Goal: Communication & Community: Answer question/provide support

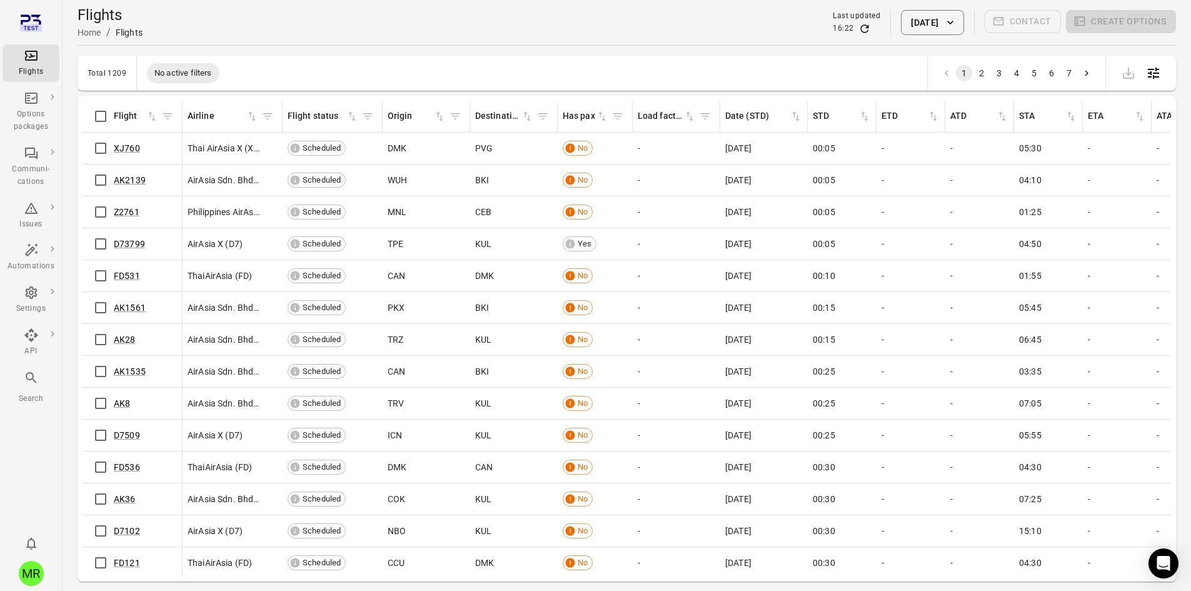
click at [175, 117] on button "Filter by flight" at bounding box center [167, 116] width 19 height 19
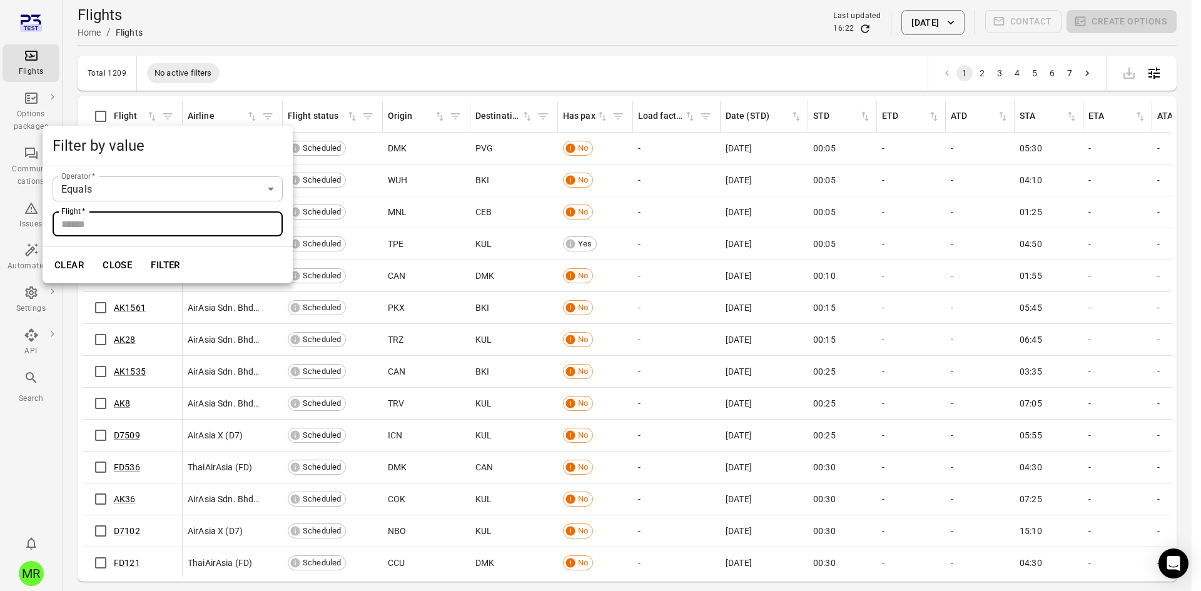
click at [188, 218] on input "Flight   *" at bounding box center [168, 223] width 230 height 25
type input "*****"
click at [144, 252] on button "Filter" at bounding box center [165, 265] width 43 height 26
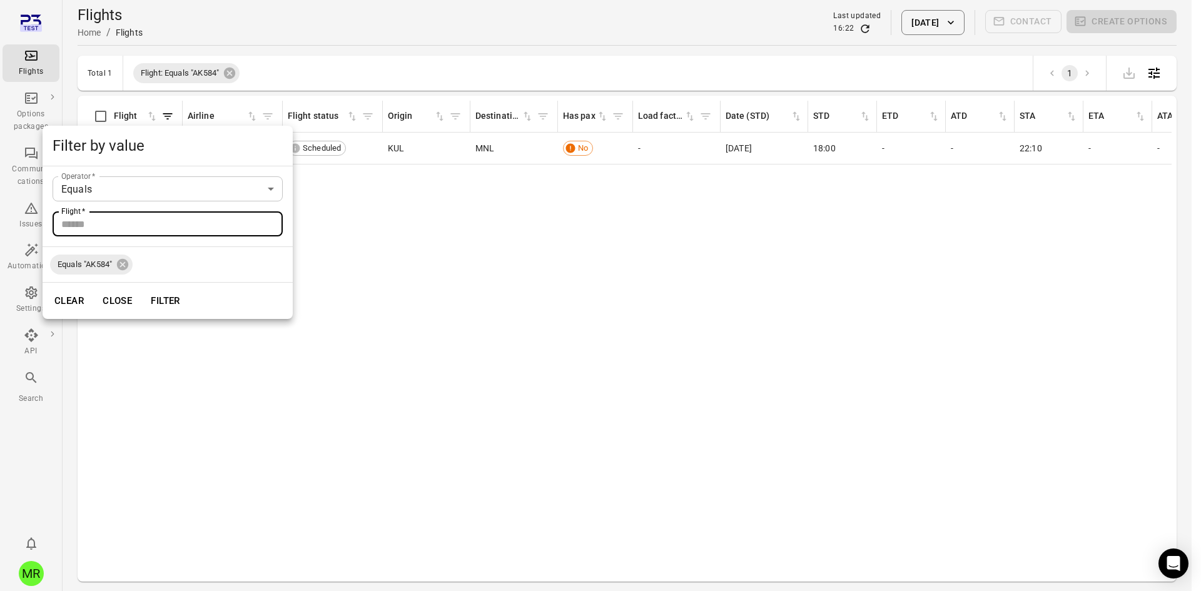
click at [461, 76] on div at bounding box center [600, 295] width 1201 height 591
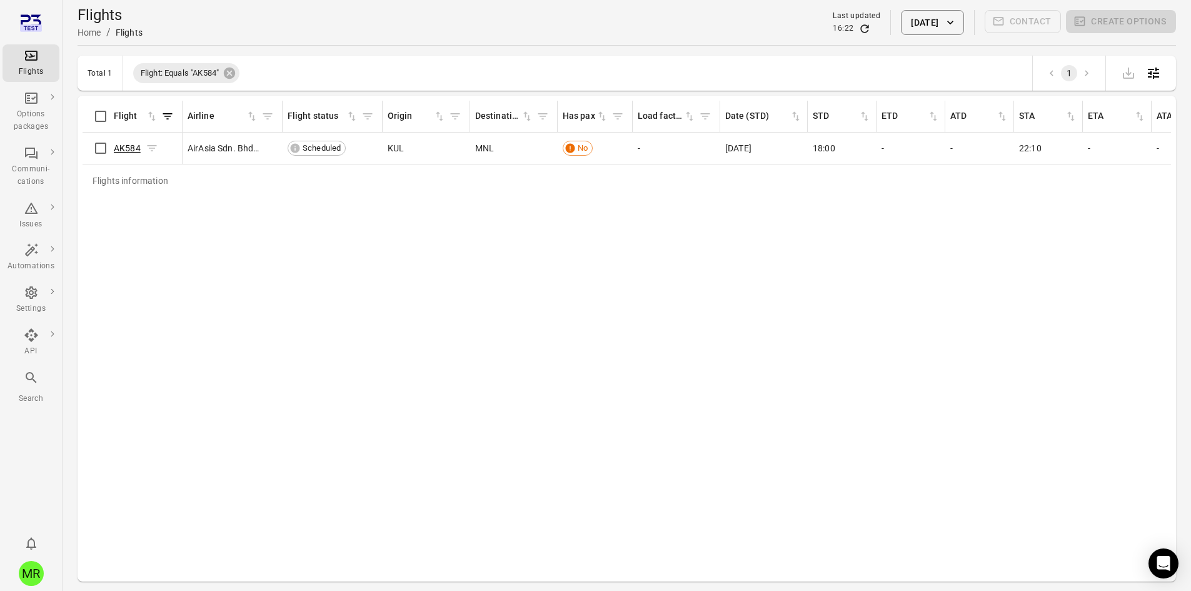
click at [126, 144] on link "AK584" at bounding box center [127, 148] width 27 height 10
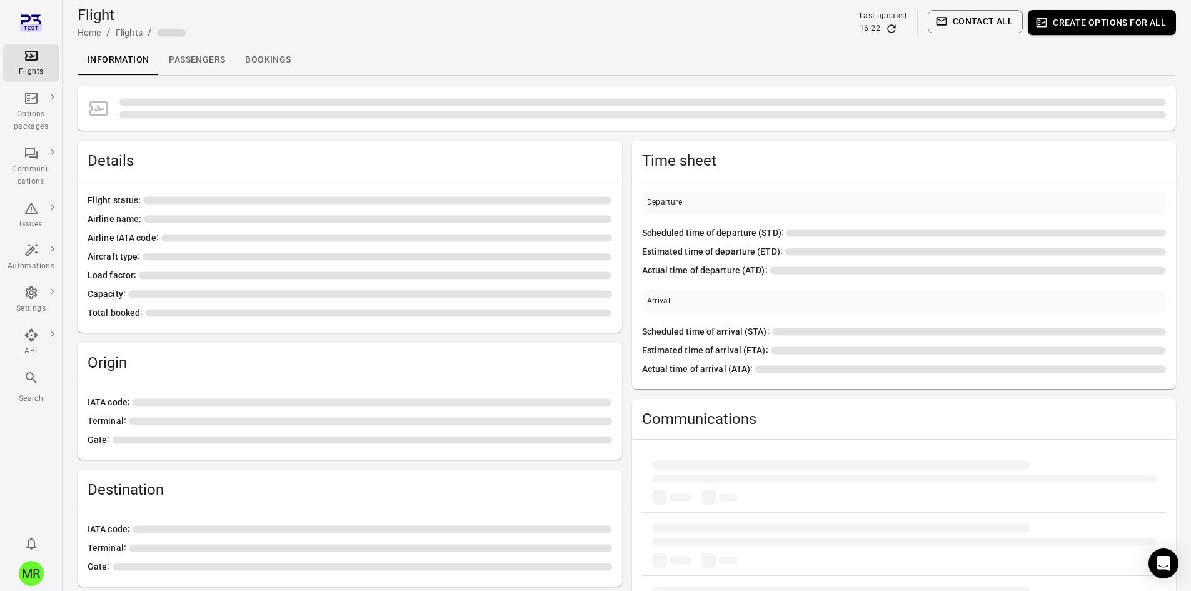
click at [197, 51] on link "Passengers" at bounding box center [197, 60] width 76 height 30
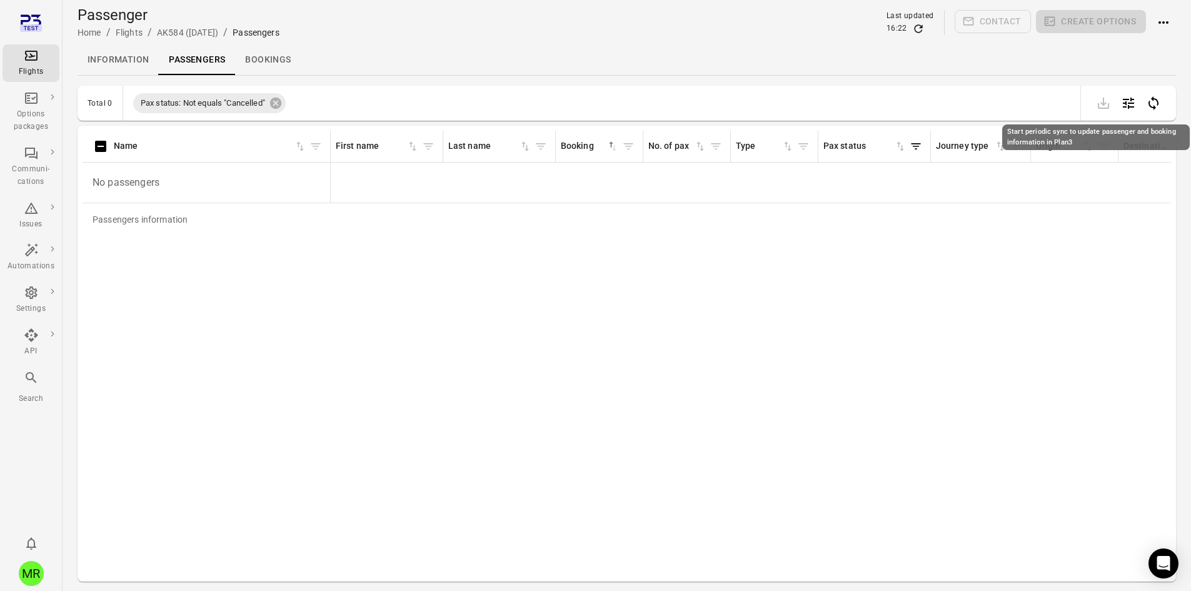
click at [1158, 103] on icon "Start periodic sync to update passenger and booking information in Plan3" at bounding box center [1154, 103] width 10 height 14
click at [36, 377] on icon "Main navigation" at bounding box center [31, 377] width 15 height 15
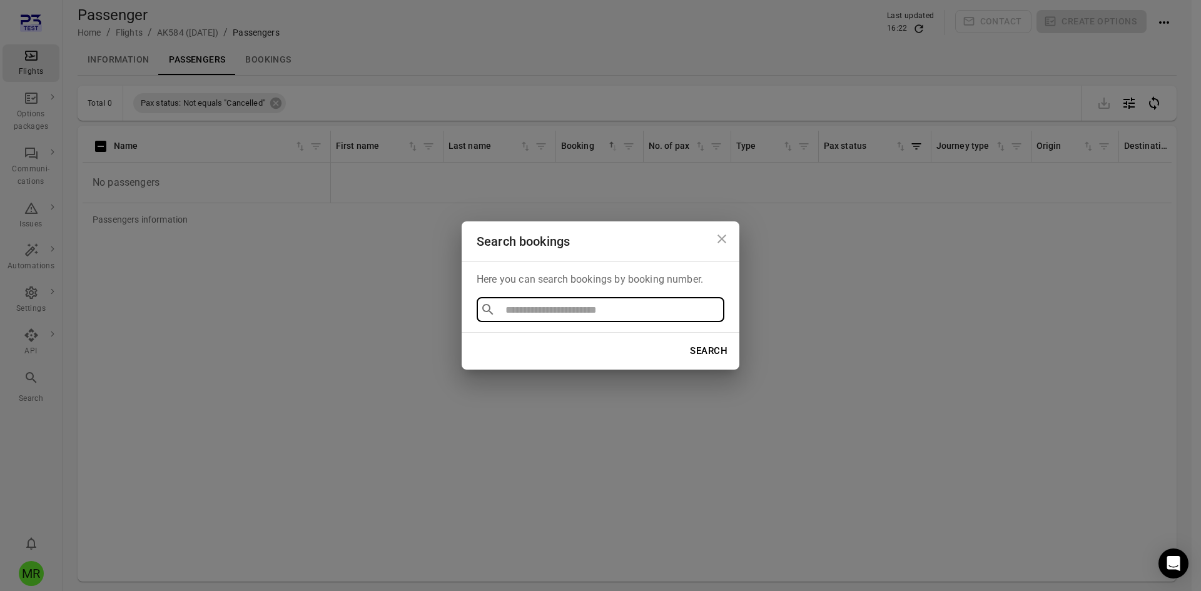
type input "******"
click at [570, 338] on li "MR6TMG" at bounding box center [601, 338] width 248 height 23
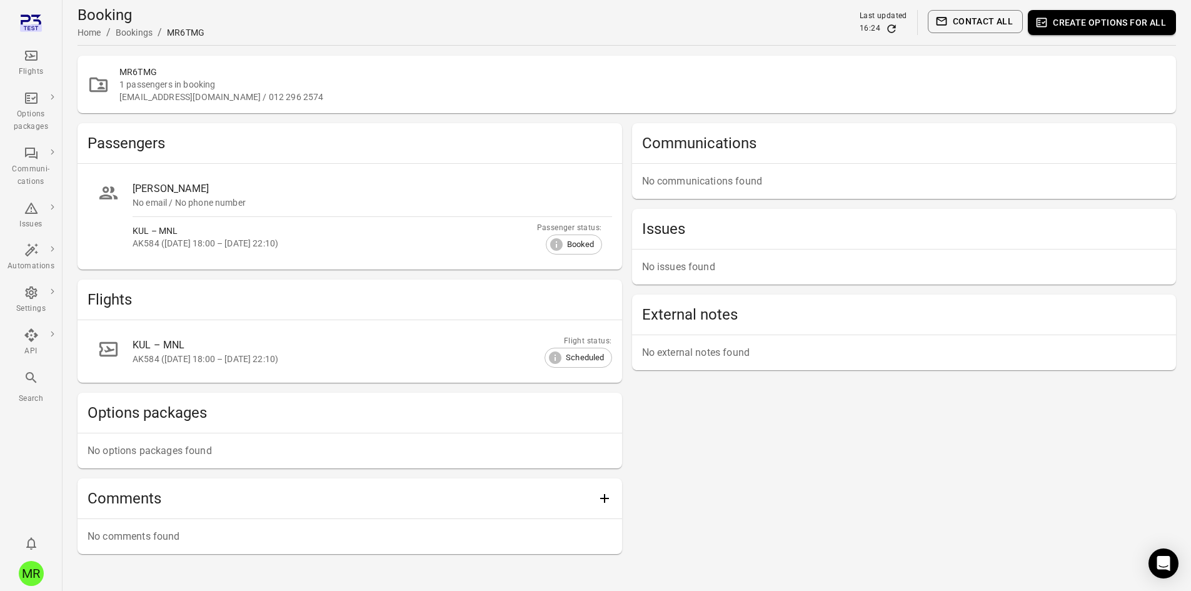
click at [999, 23] on button "Contact all" at bounding box center [975, 21] width 95 height 23
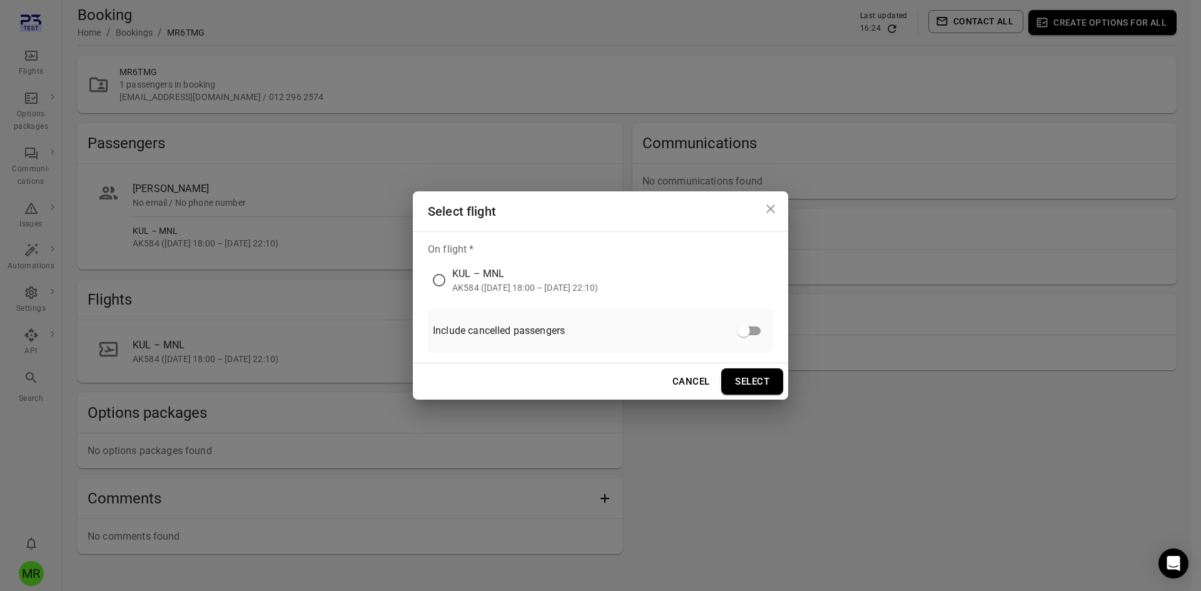
click at [500, 270] on div "KUL – MNL" at bounding box center [525, 273] width 146 height 15
click at [748, 374] on button "Select" at bounding box center [752, 381] width 62 height 26
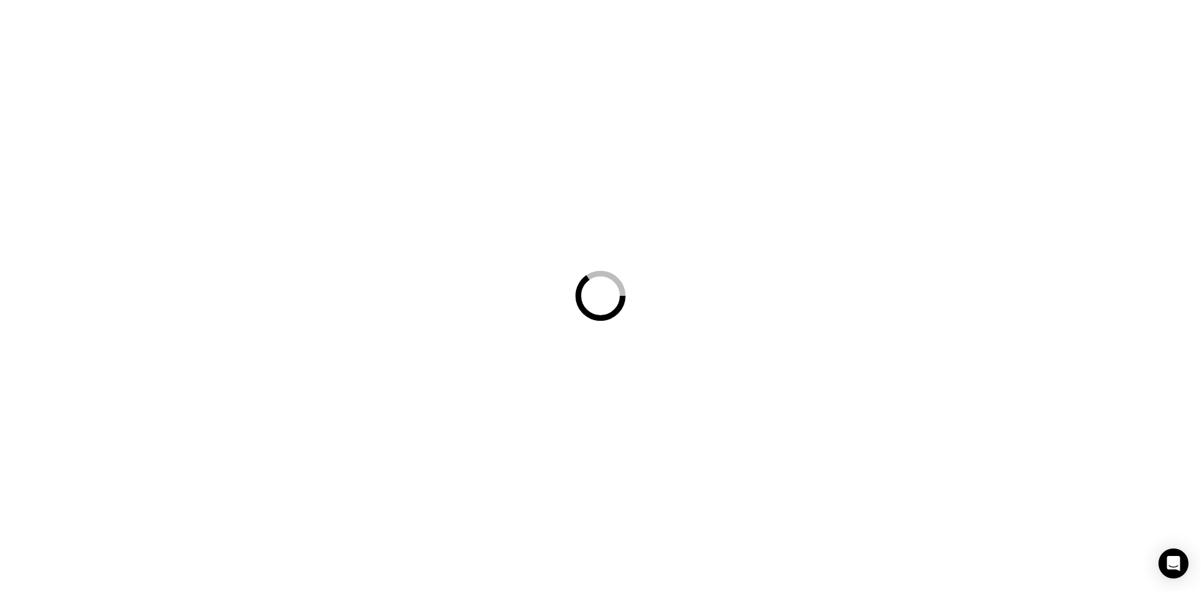
click at [735, 383] on div at bounding box center [600, 295] width 1201 height 591
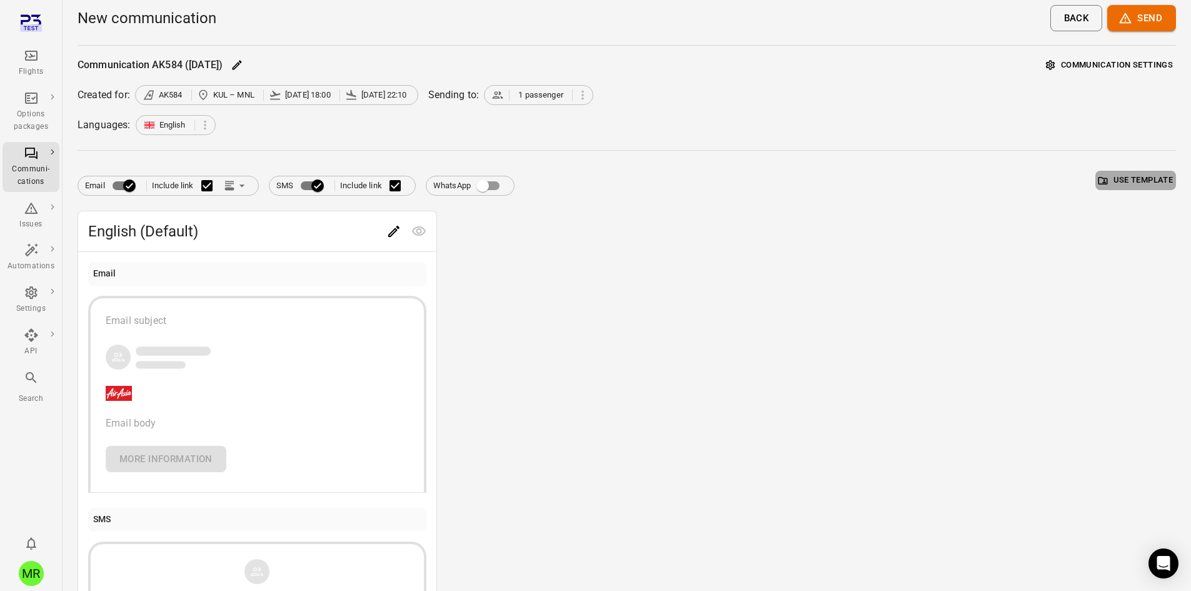
click at [1116, 184] on button "Use template" at bounding box center [1136, 180] width 81 height 19
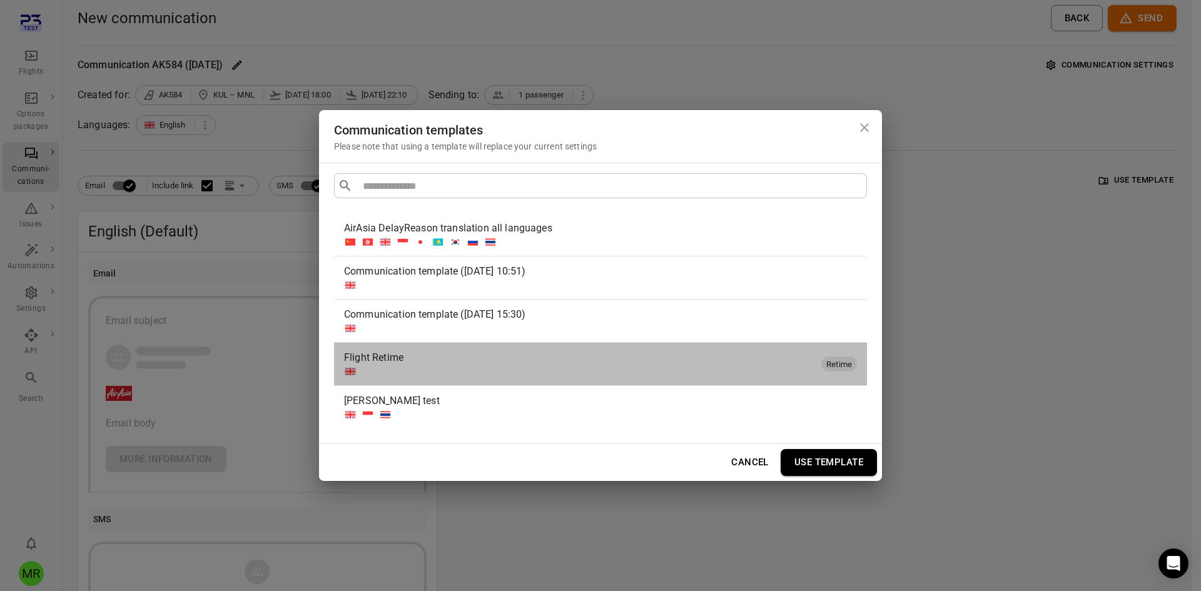
drag, startPoint x: 498, startPoint y: 360, endPoint x: 640, endPoint y: 375, distance: 143.4
click at [498, 360] on div "Flight Retime" at bounding box center [580, 357] width 472 height 15
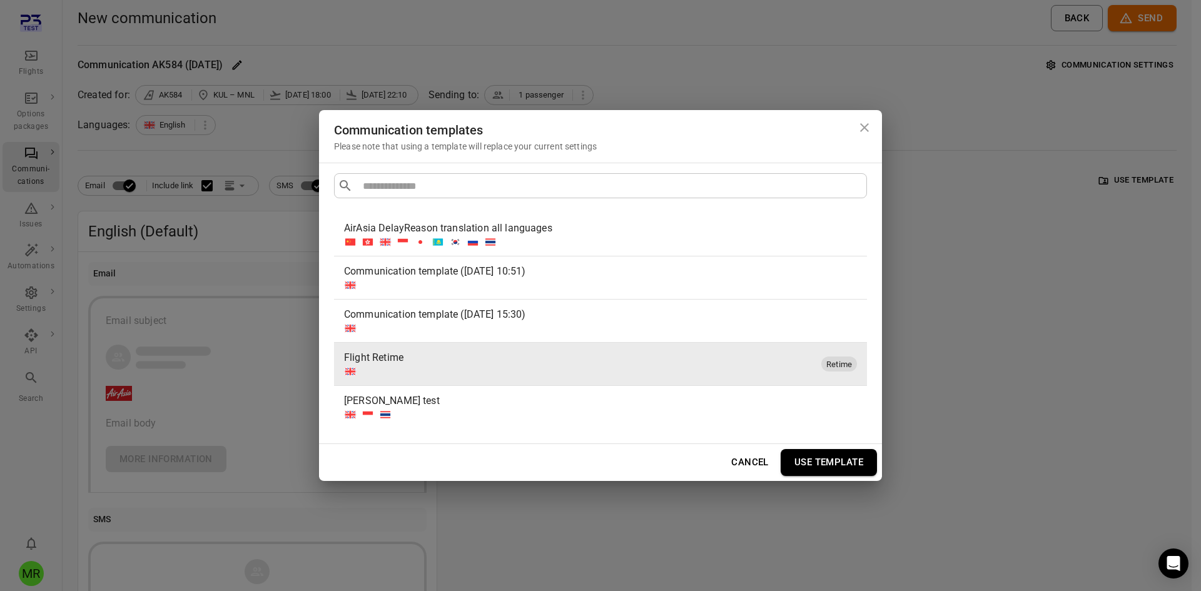
click at [816, 451] on button "Use template" at bounding box center [829, 462] width 96 height 26
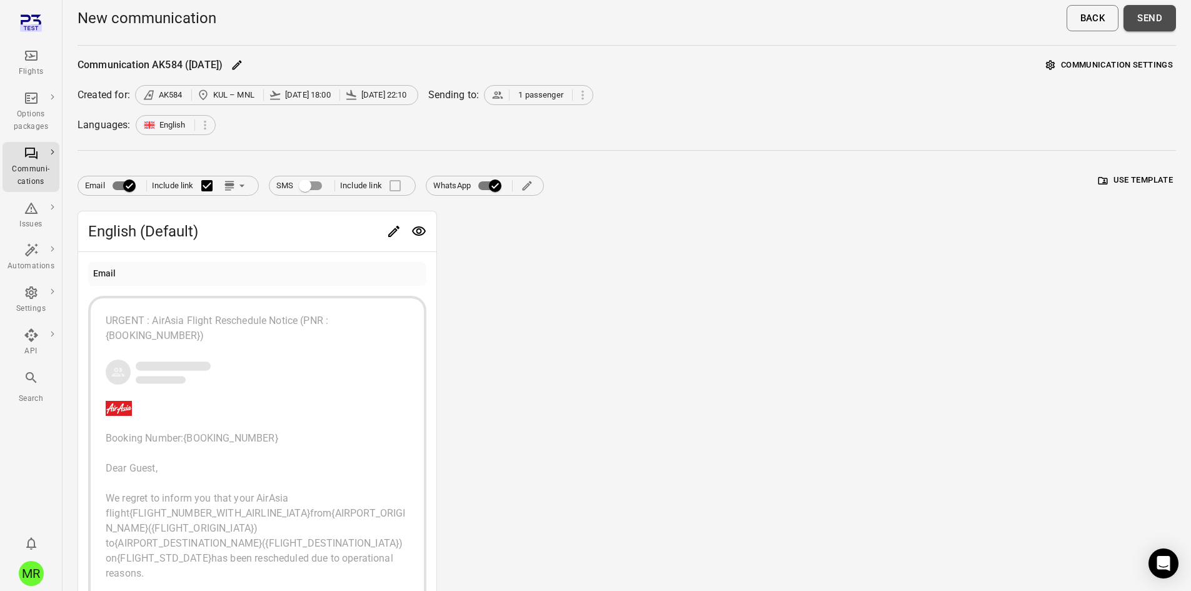
click at [1156, 23] on button "Send" at bounding box center [1150, 18] width 53 height 26
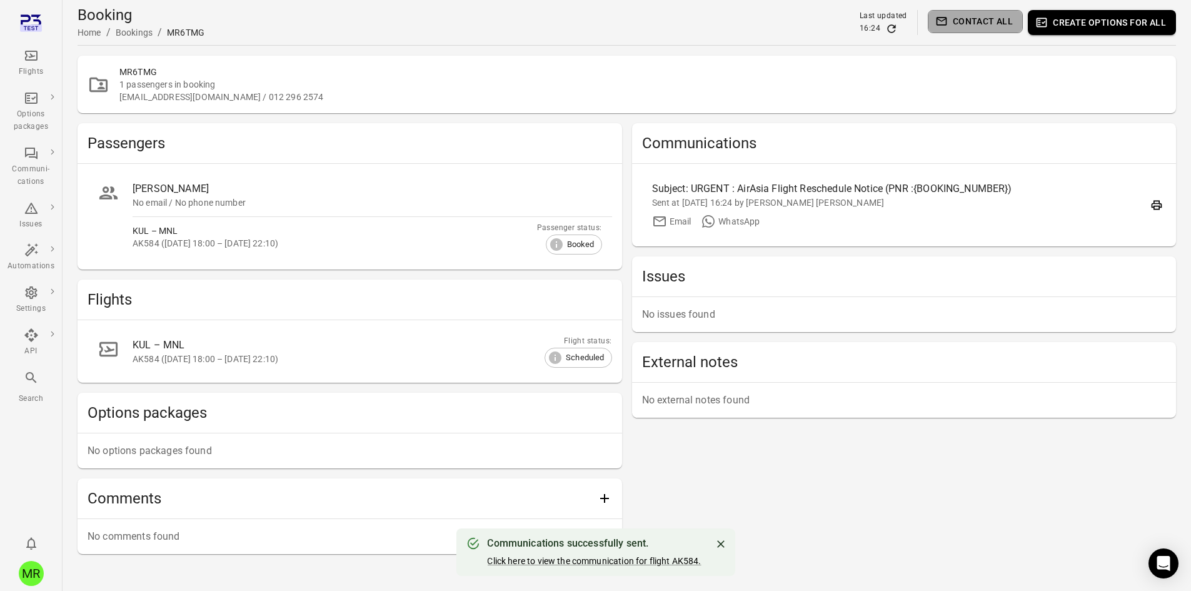
click at [954, 16] on button "Contact all" at bounding box center [975, 21] width 95 height 23
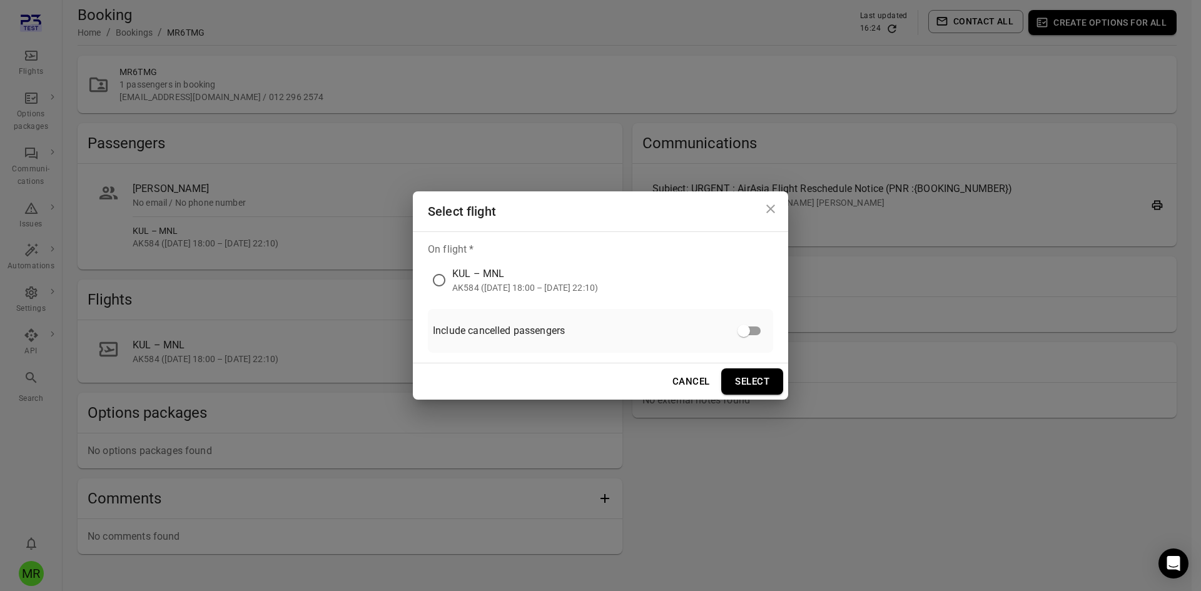
click at [545, 278] on div "KUL – MNL" at bounding box center [525, 273] width 146 height 15
click at [751, 388] on button "Select" at bounding box center [752, 381] width 62 height 26
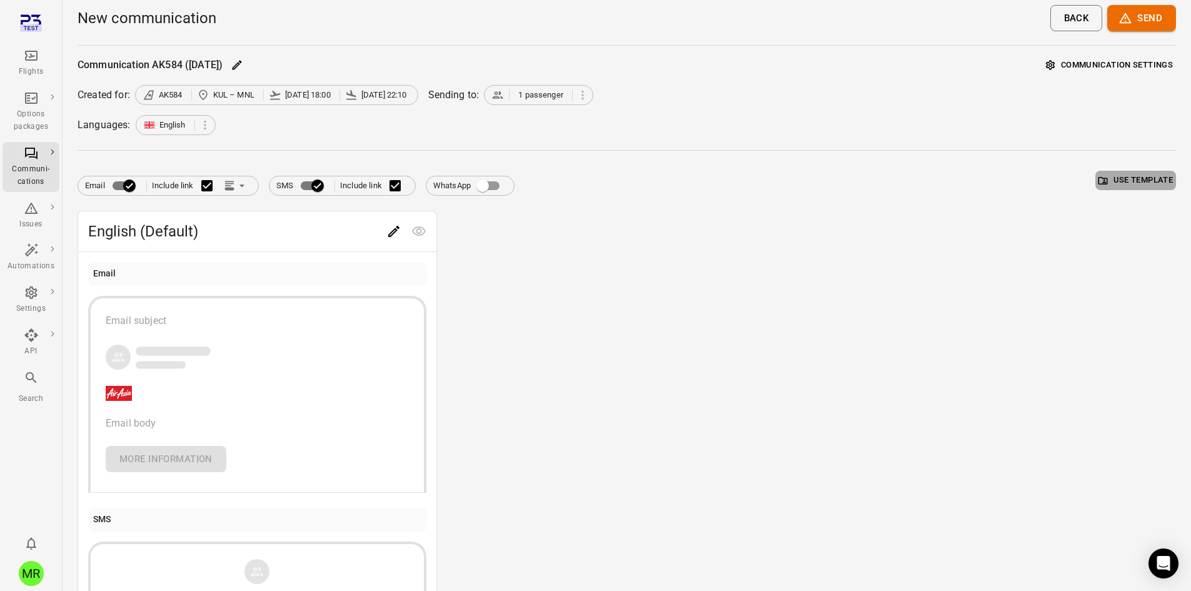
click at [1110, 180] on button "Use template" at bounding box center [1136, 180] width 81 height 19
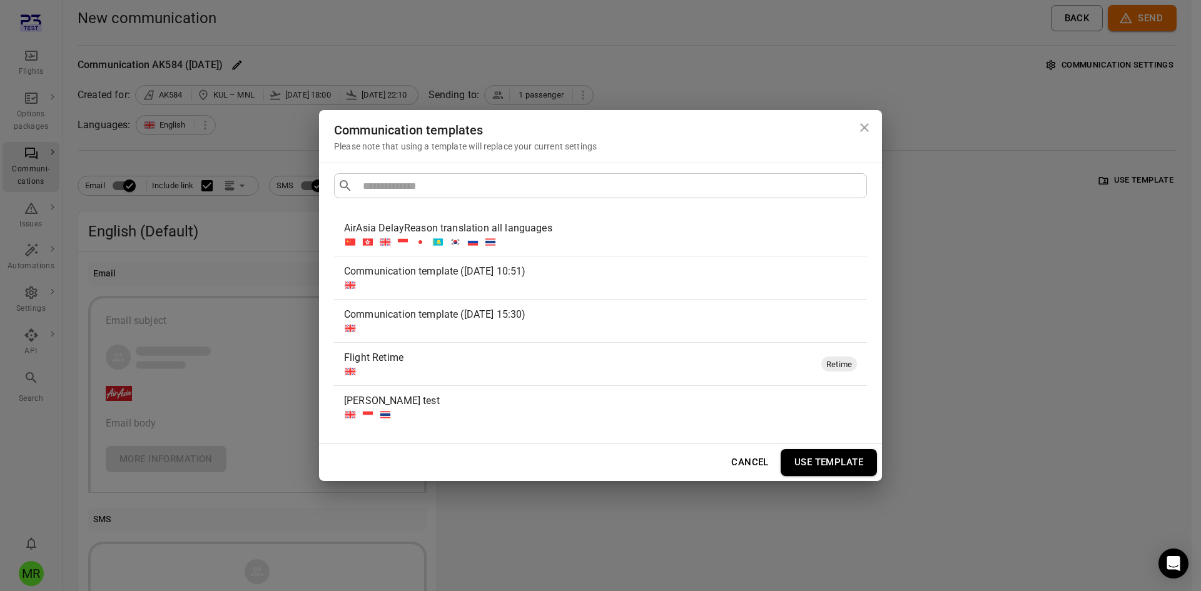
click at [457, 367] on div at bounding box center [580, 371] width 472 height 13
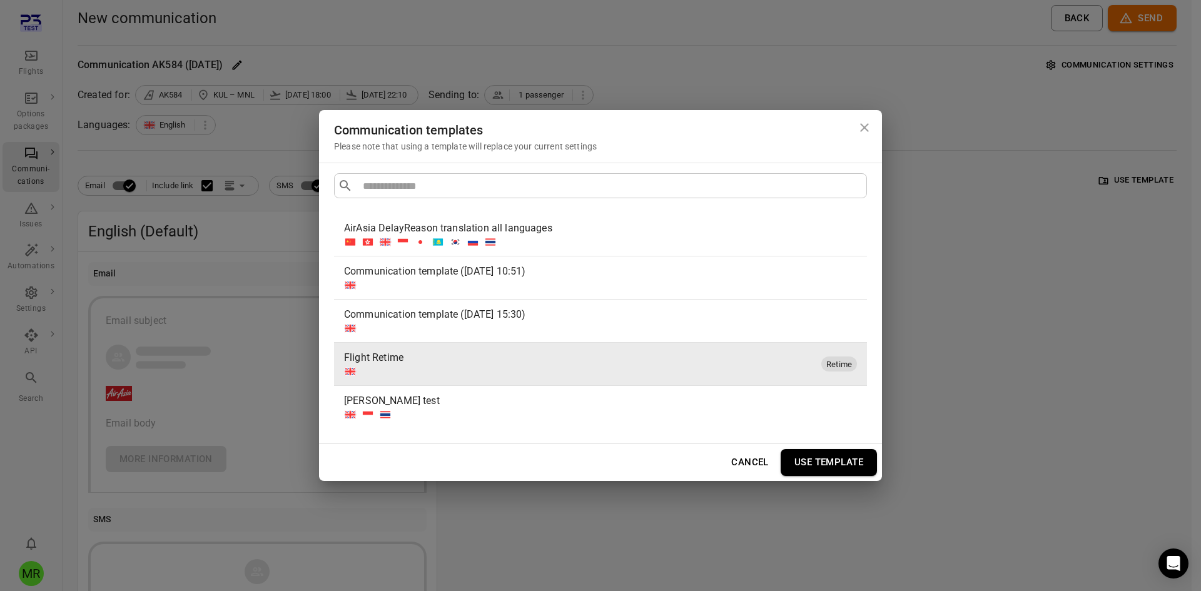
click at [808, 460] on button "Use template" at bounding box center [829, 462] width 96 height 26
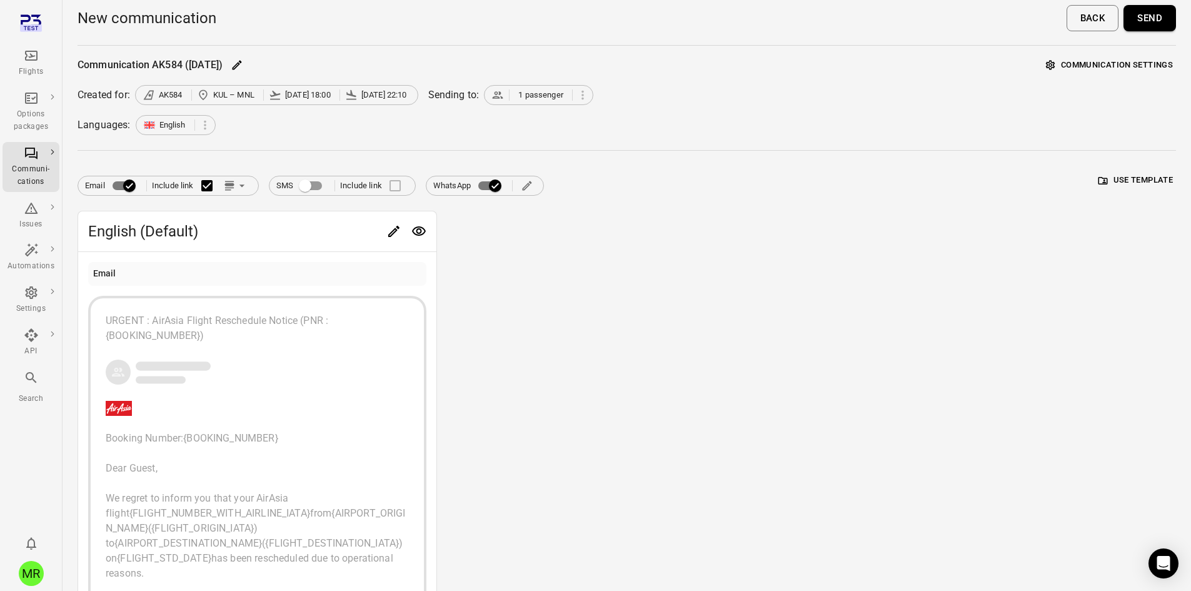
click at [1140, 13] on button "Send" at bounding box center [1150, 18] width 53 height 26
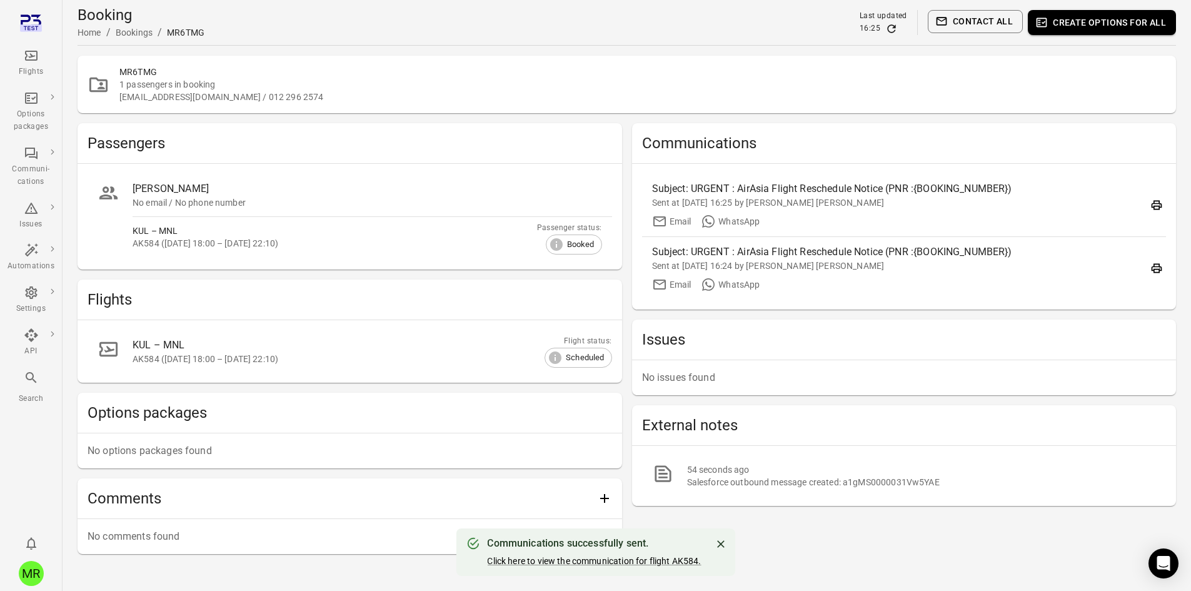
click at [699, 63] on div "MR6TMG 1 passengers in booking [EMAIL_ADDRESS][DOMAIN_NAME] / 012 296 2574" at bounding box center [627, 85] width 1099 height 58
